Goal: Information Seeking & Learning: Learn about a topic

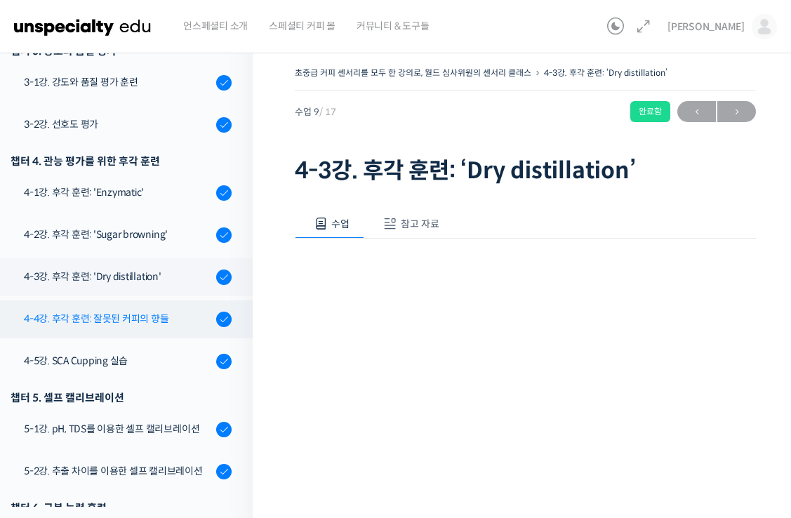
click at [116, 332] on link "4-4강. 후각 훈련: 잘못된 커피의 향들" at bounding box center [123, 320] width 260 height 38
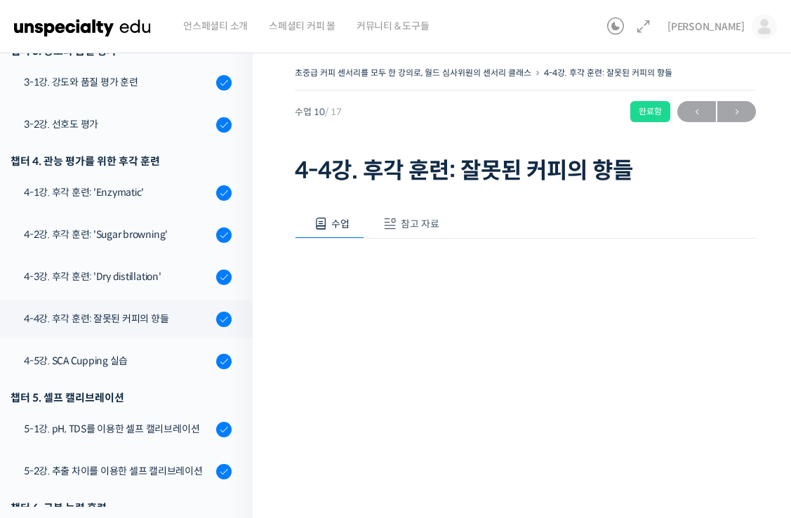
scroll to position [70, 0]
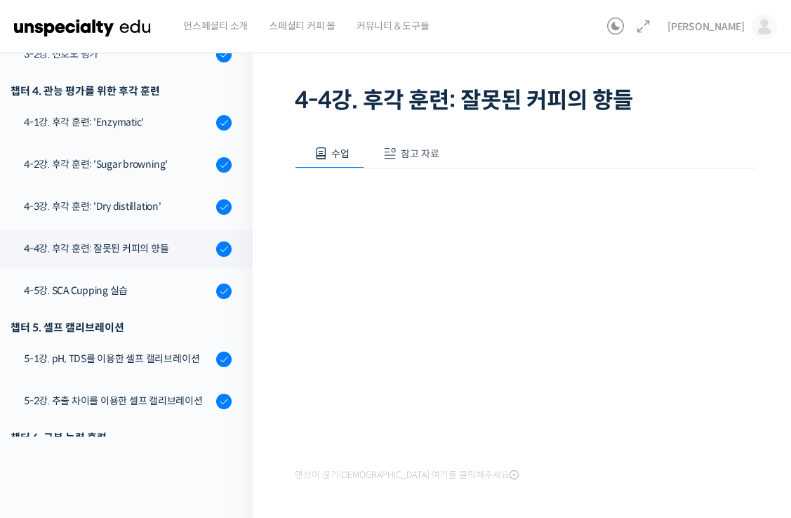
click at [623, 482] on div "영상이 끊기[DEMOGRAPHIC_DATA] 여기를 클릭해주세요" at bounding box center [525, 327] width 461 height 317
click at [614, 496] on div "수업 참고 자료 영상이 끊기[DEMOGRAPHIC_DATA]를 클릭해주세요 PPT 수업 자료 (클릭하시면 새 창에서 열립니다) 실습에 사용된 …" at bounding box center [525, 333] width 461 height 431
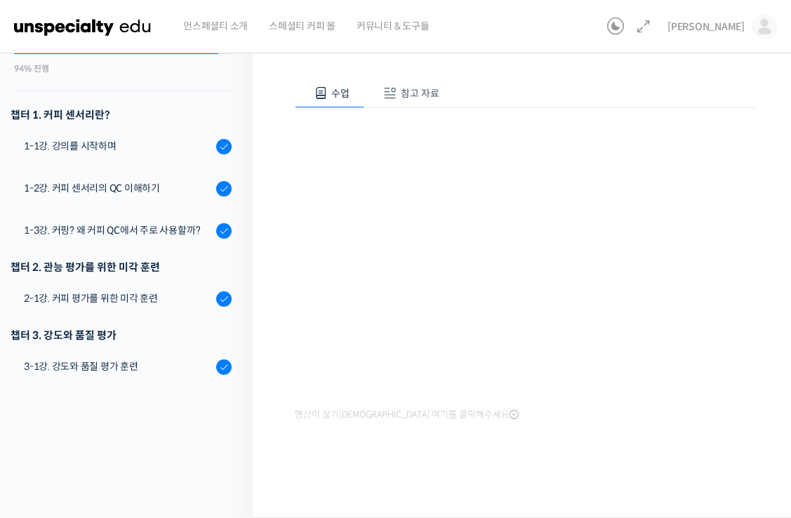
scroll to position [415, 0]
